Goal: Ask a question

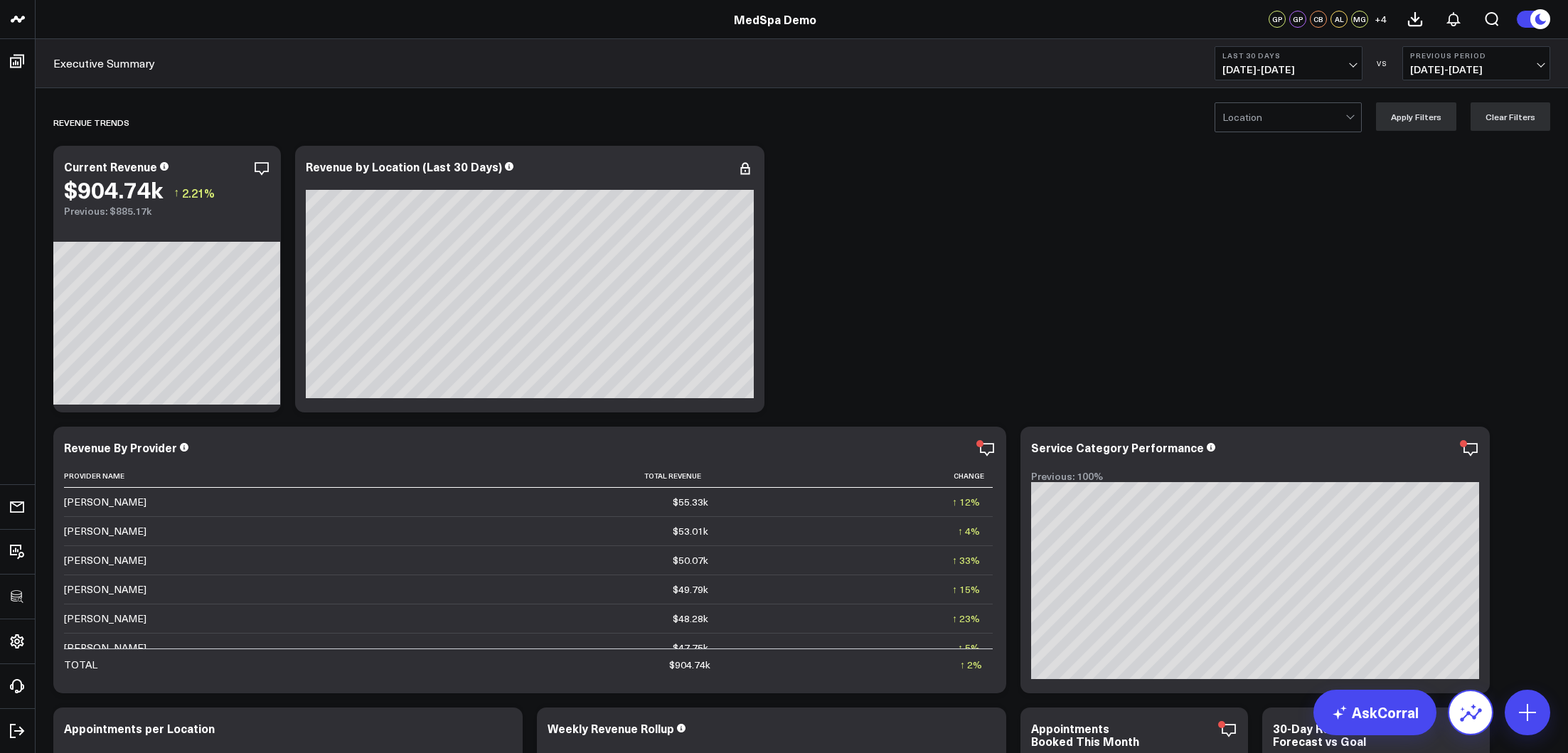
click at [1481, 703] on icon at bounding box center [1471, 713] width 23 height 23
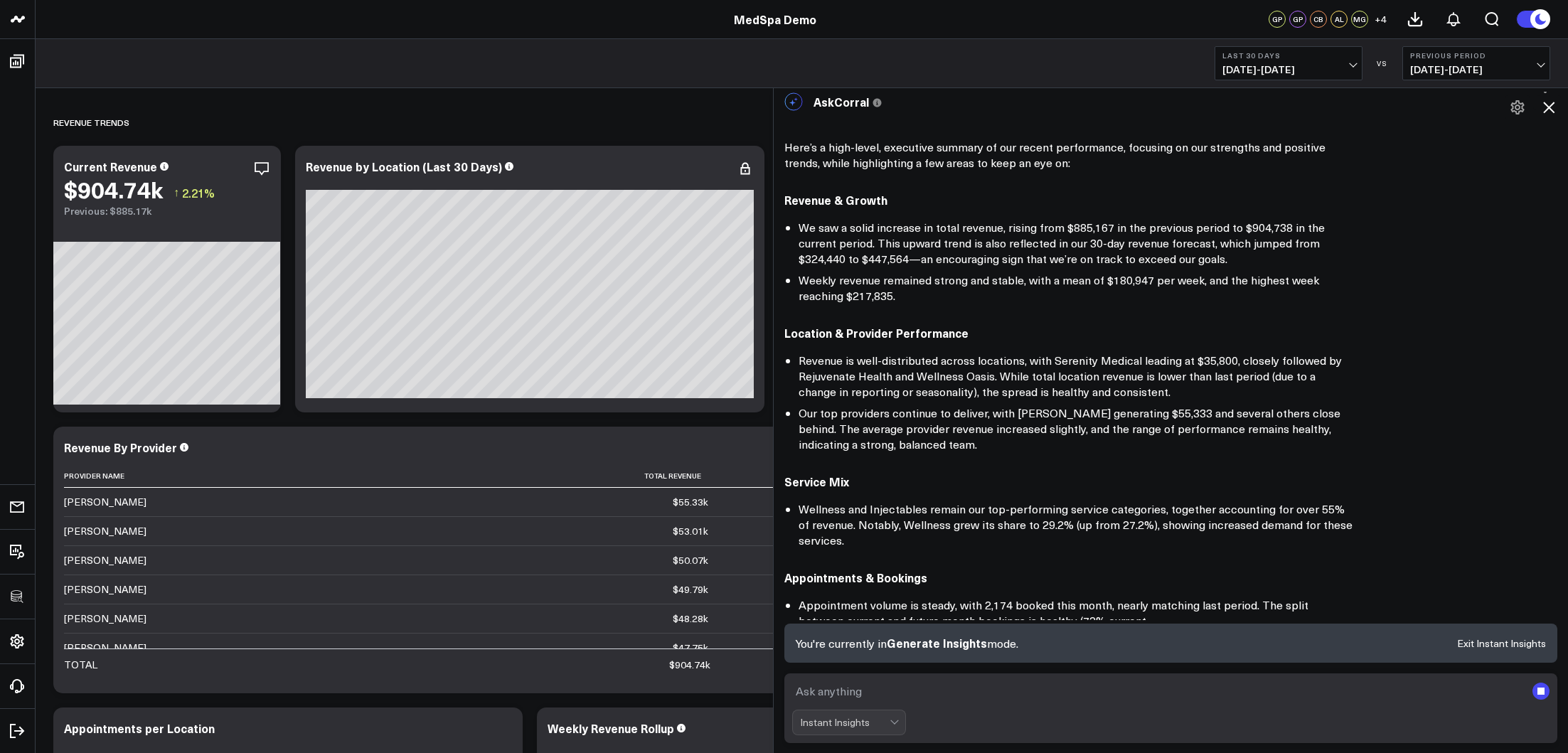
scroll to position [53, 0]
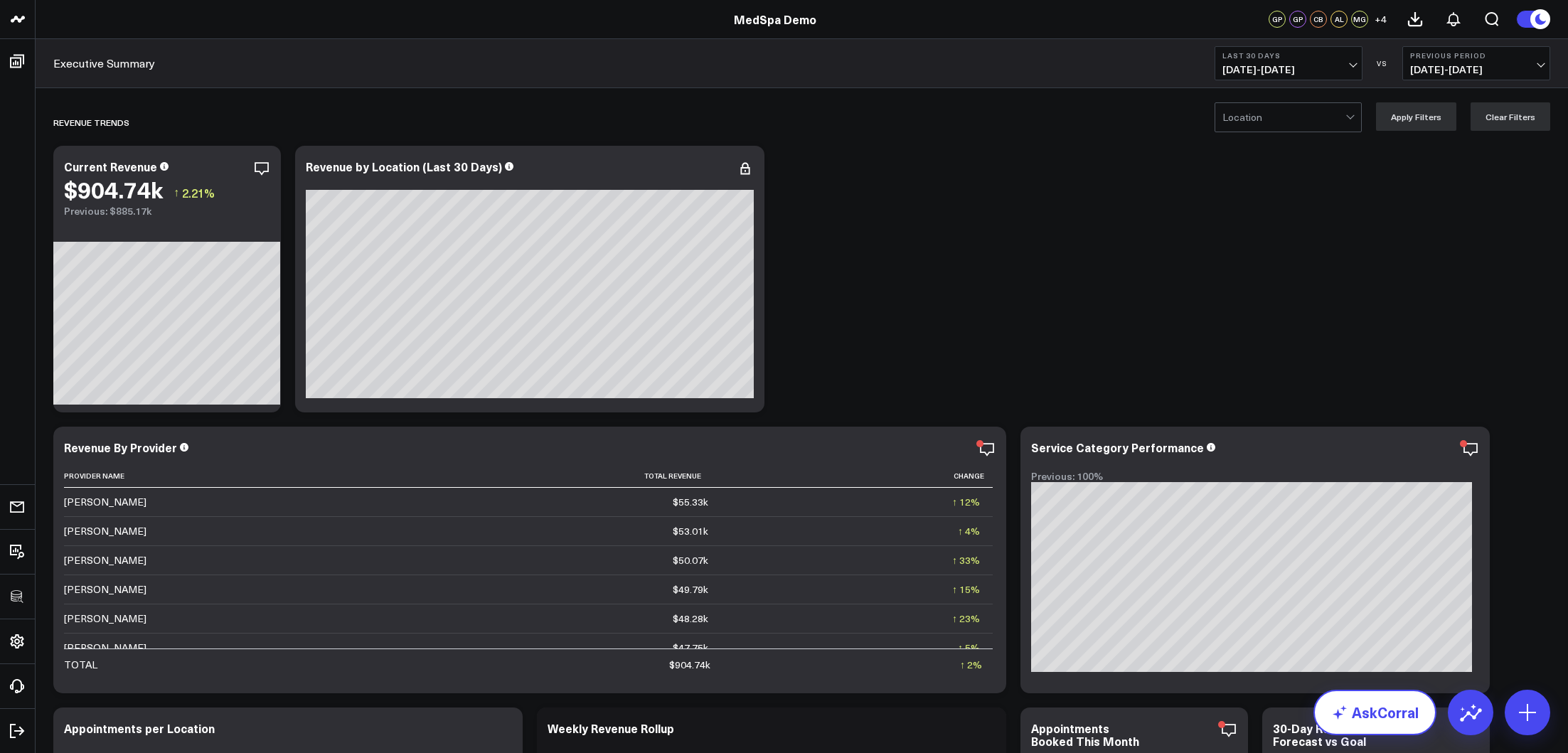
click at [1378, 706] on link "AskCorral" at bounding box center [1375, 712] width 123 height 45
